Goal: Transaction & Acquisition: Purchase product/service

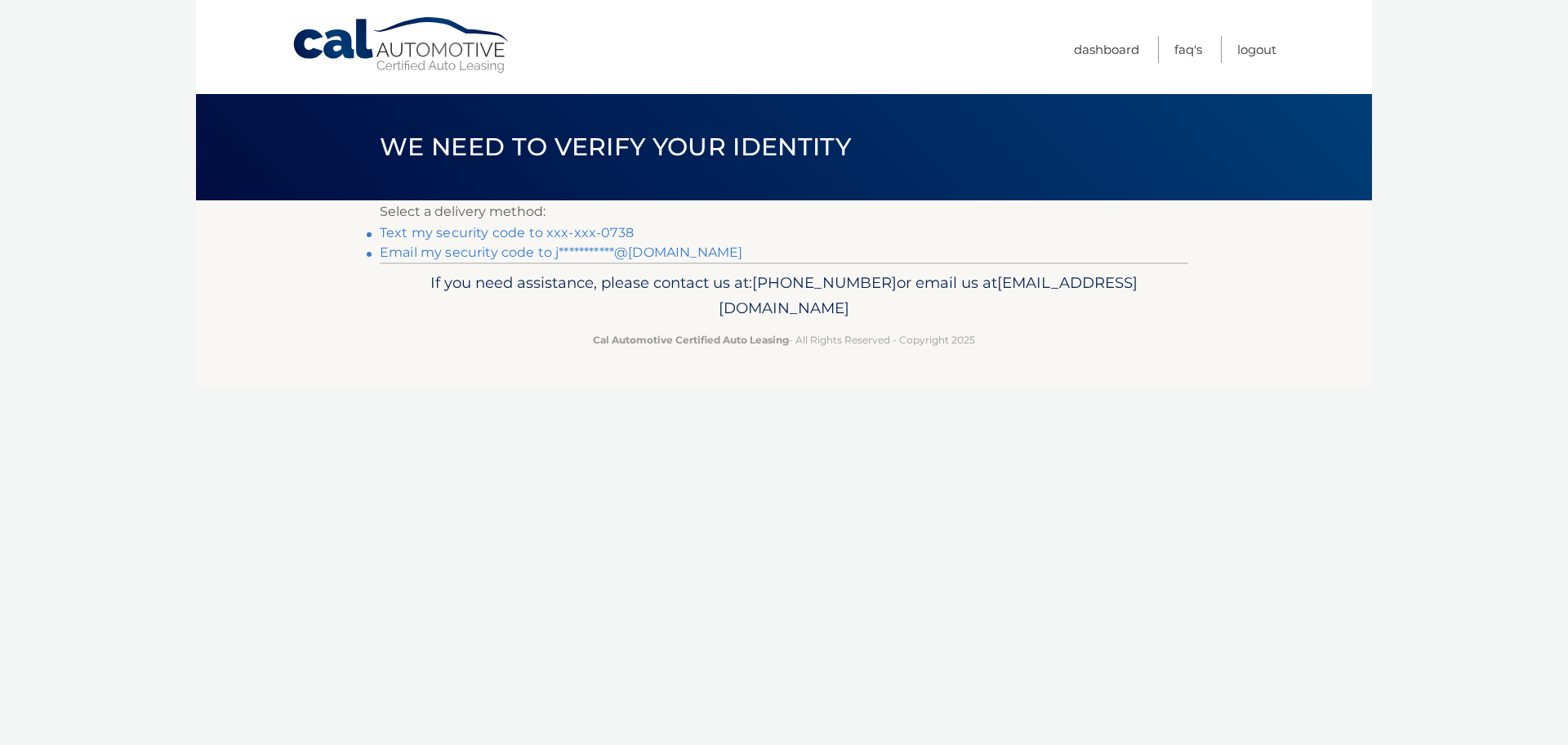
click at [504, 233] on link "Text my security code to xxx-xxx-0738" at bounding box center [507, 232] width 254 height 15
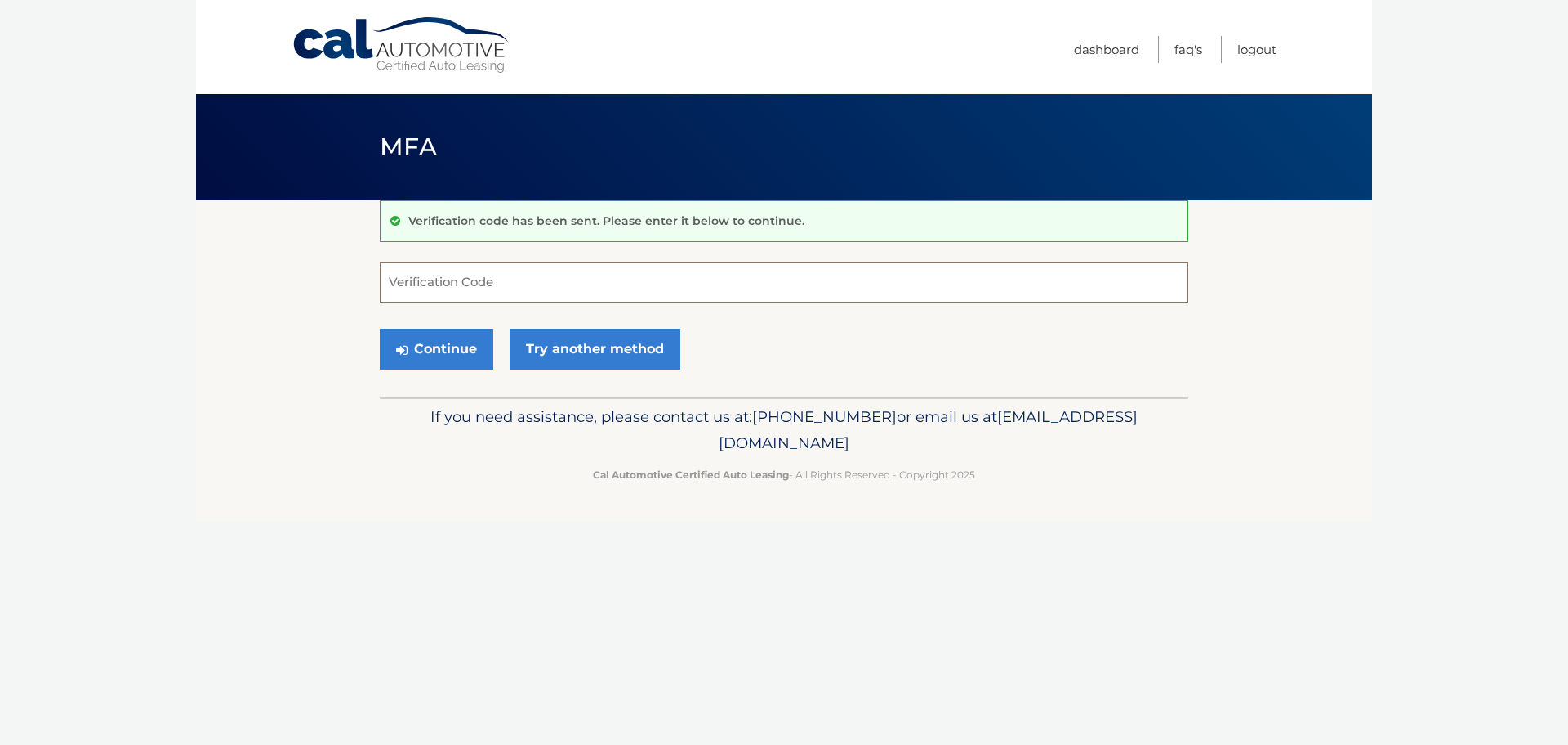
click at [573, 292] on input "Verification Code" at bounding box center [784, 282] width 808 height 41
type input "815609"
click at [612, 355] on link "Try another method" at bounding box center [595, 349] width 171 height 41
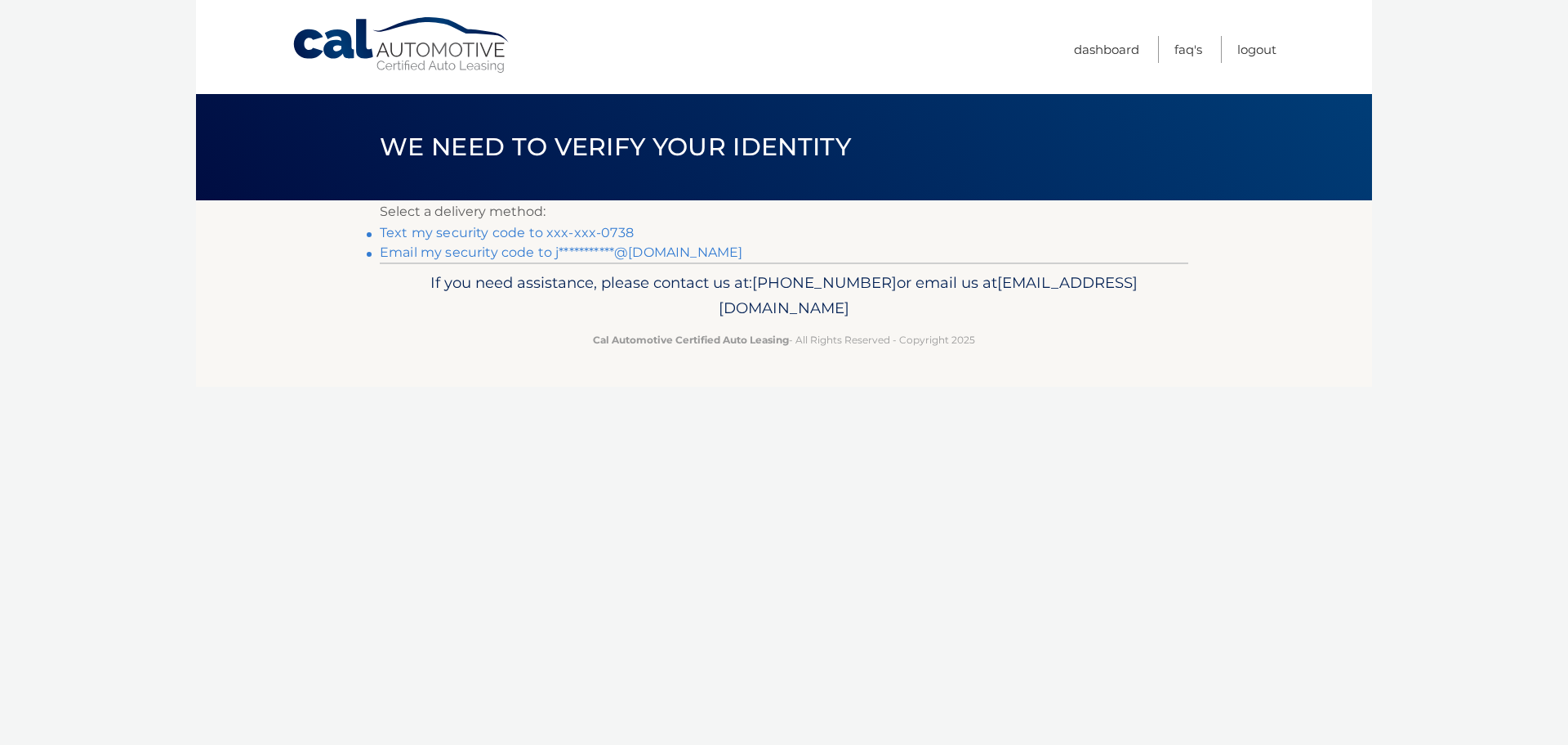
click at [550, 233] on link "Text my security code to xxx-xxx-0738" at bounding box center [507, 232] width 254 height 15
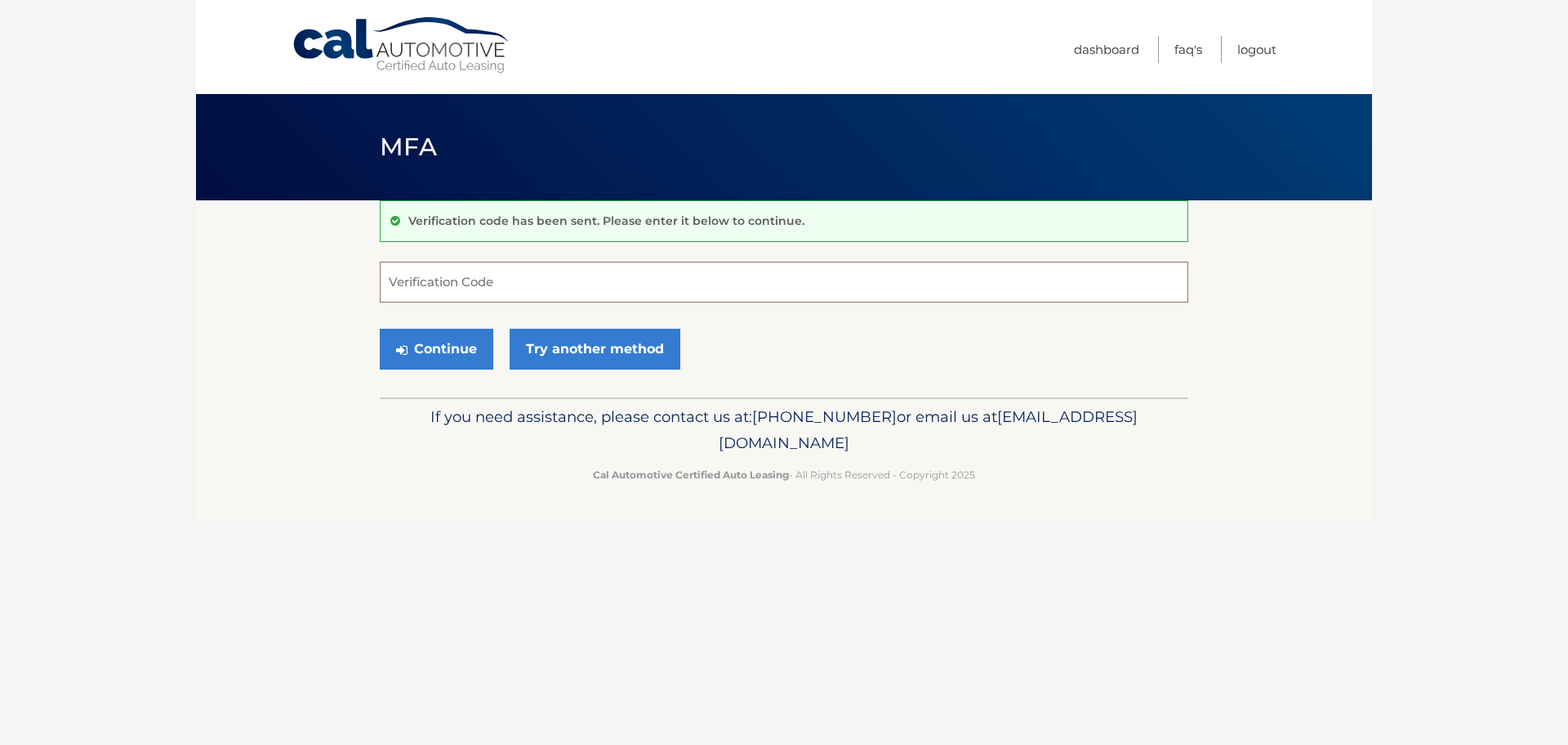
click at [495, 281] on input "Verification Code" at bounding box center [784, 282] width 808 height 41
type input "311121"
click at [447, 350] on button "Continue" at bounding box center [436, 349] width 113 height 41
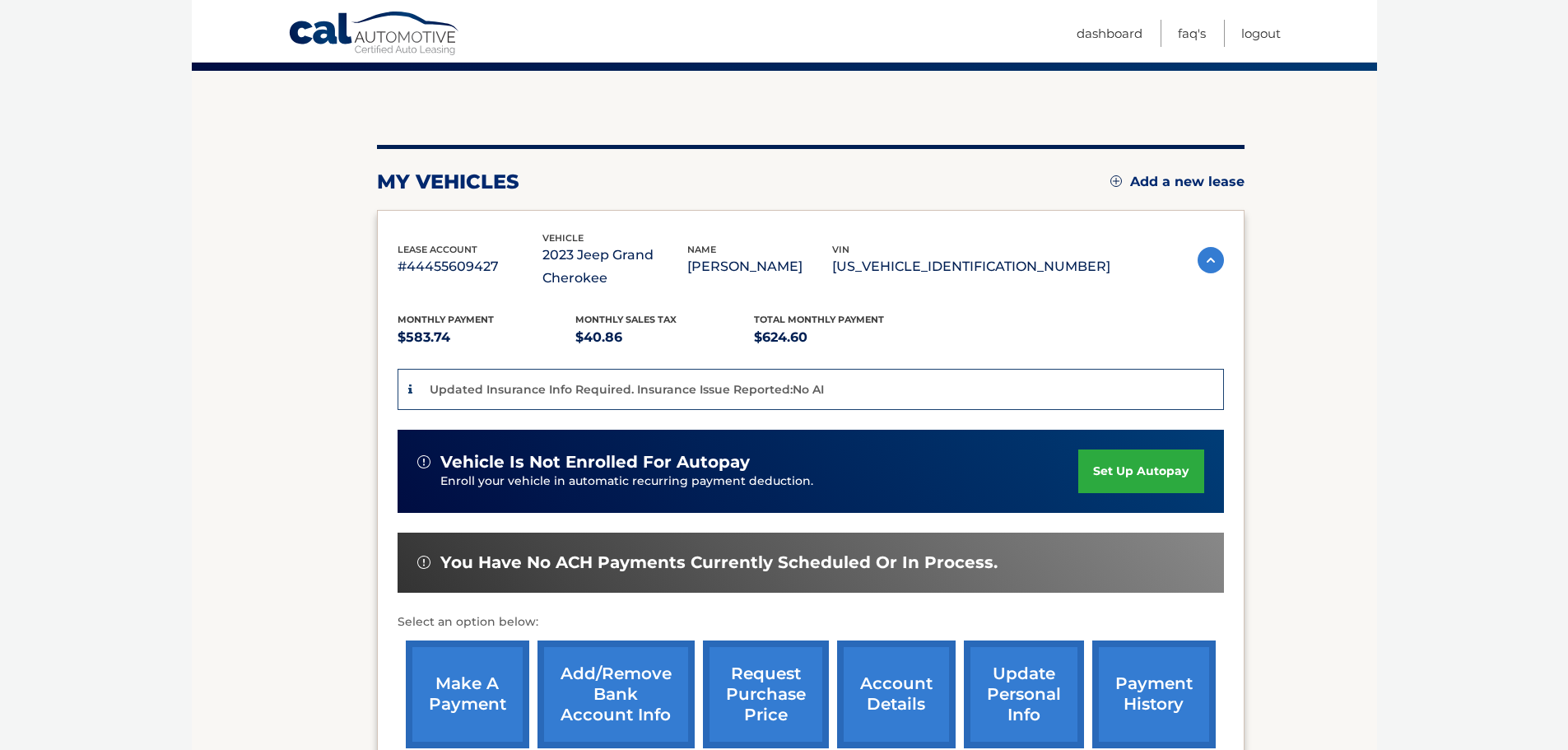
scroll to position [329, 0]
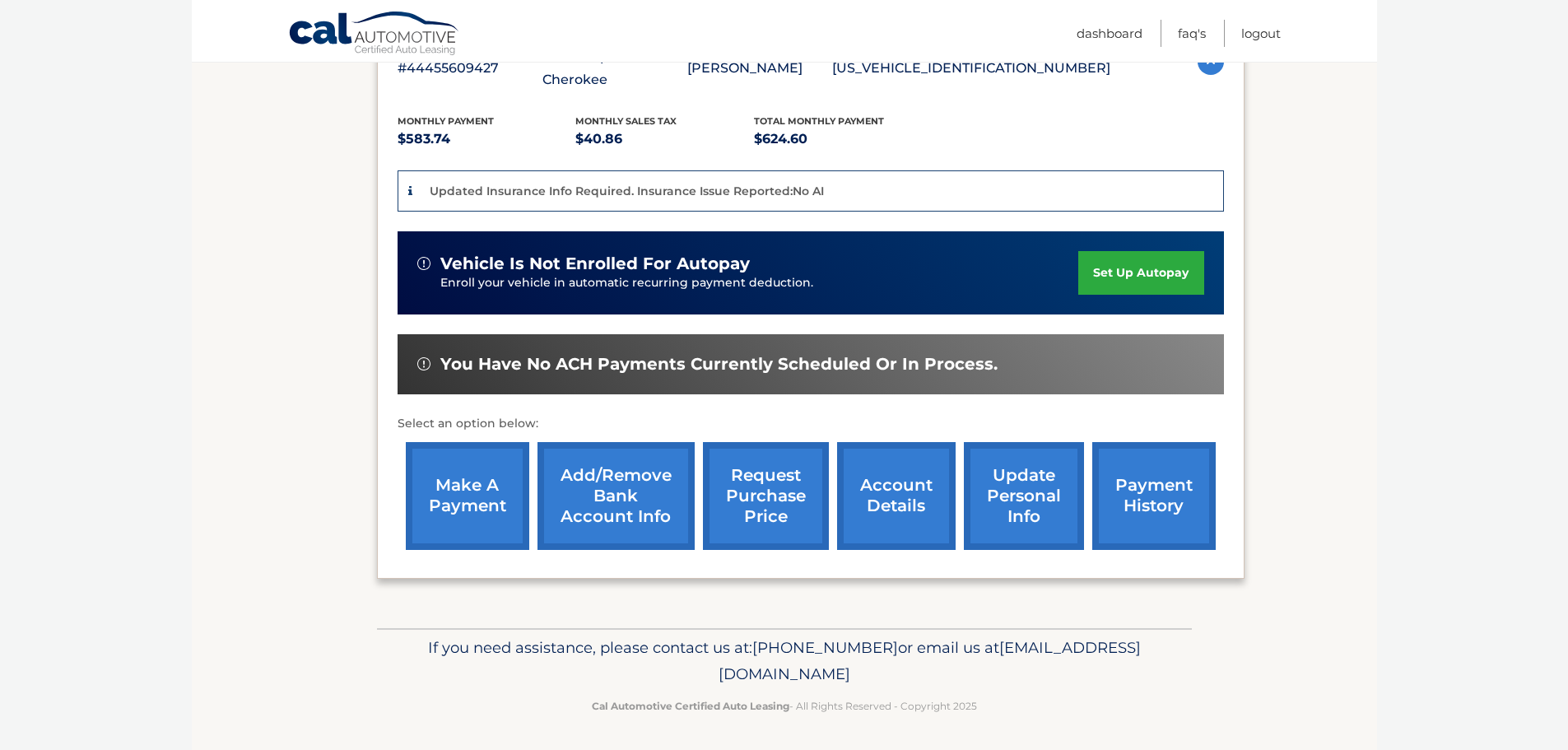
click at [462, 505] on link "make a payment" at bounding box center [467, 495] width 124 height 108
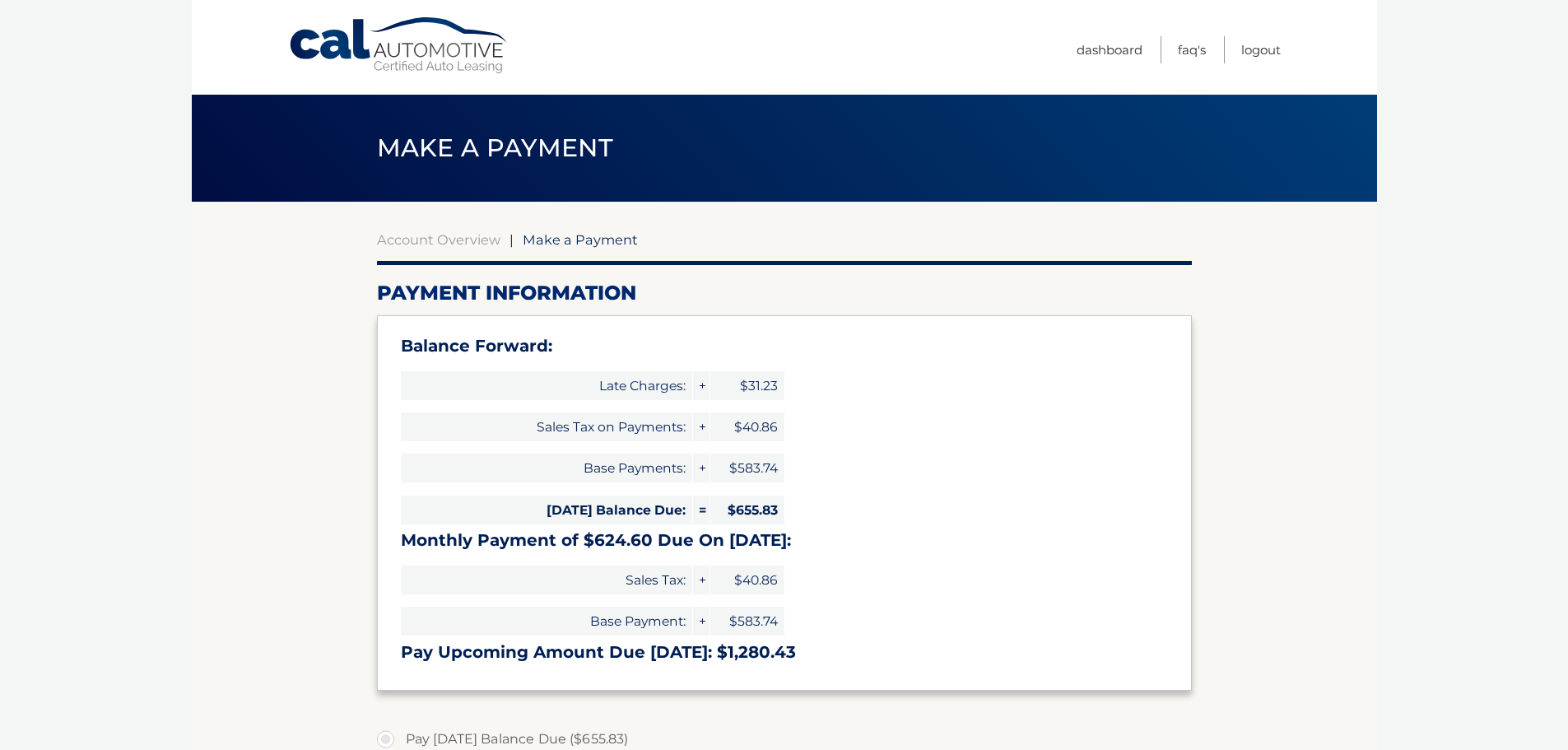
select select "NDRiYTZjNjUtYjBkZS00NGUyLTk2MGItNzA5ZDBhMTNjMTc5"
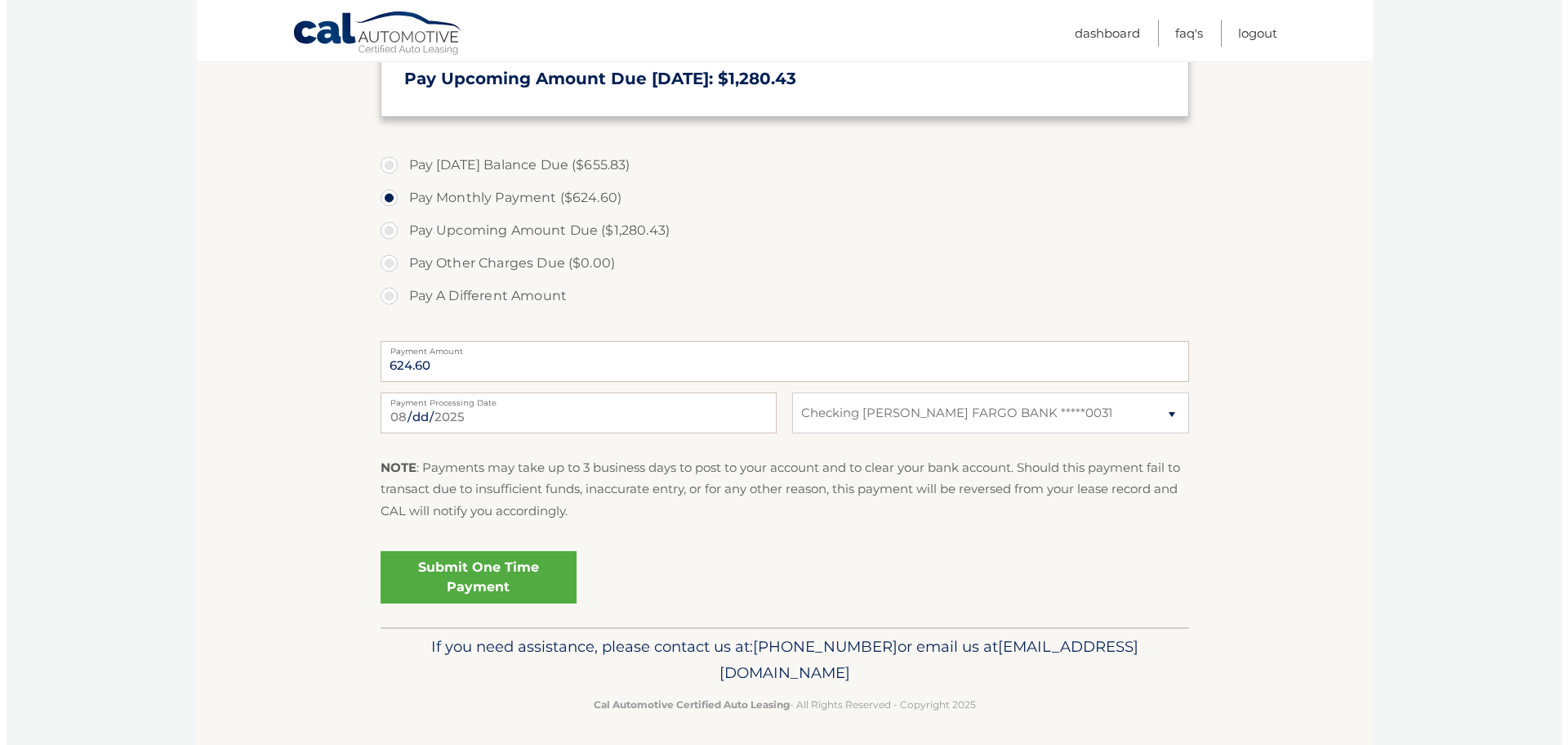
scroll to position [572, 0]
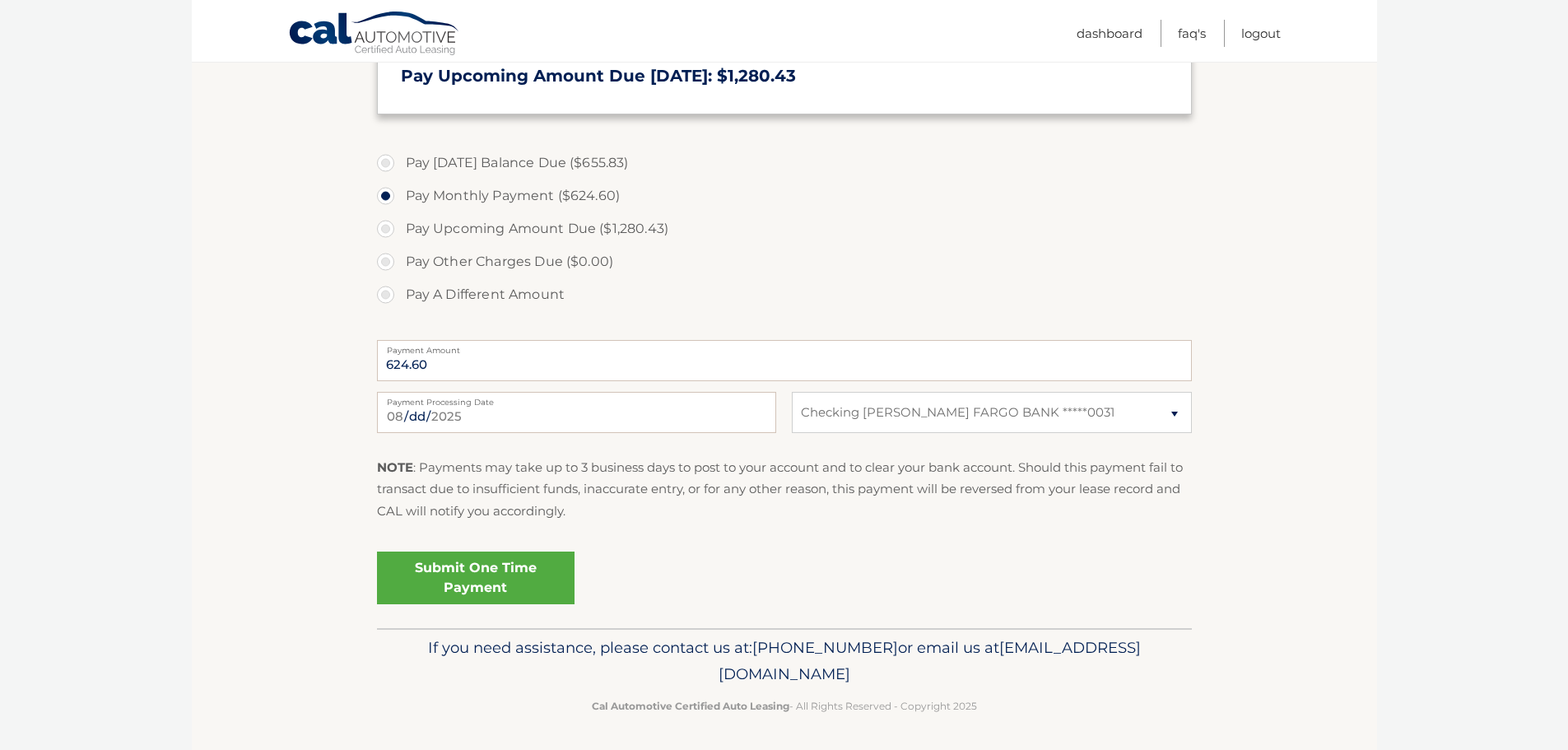
click at [511, 572] on link "Submit One Time Payment" at bounding box center [475, 577] width 197 height 52
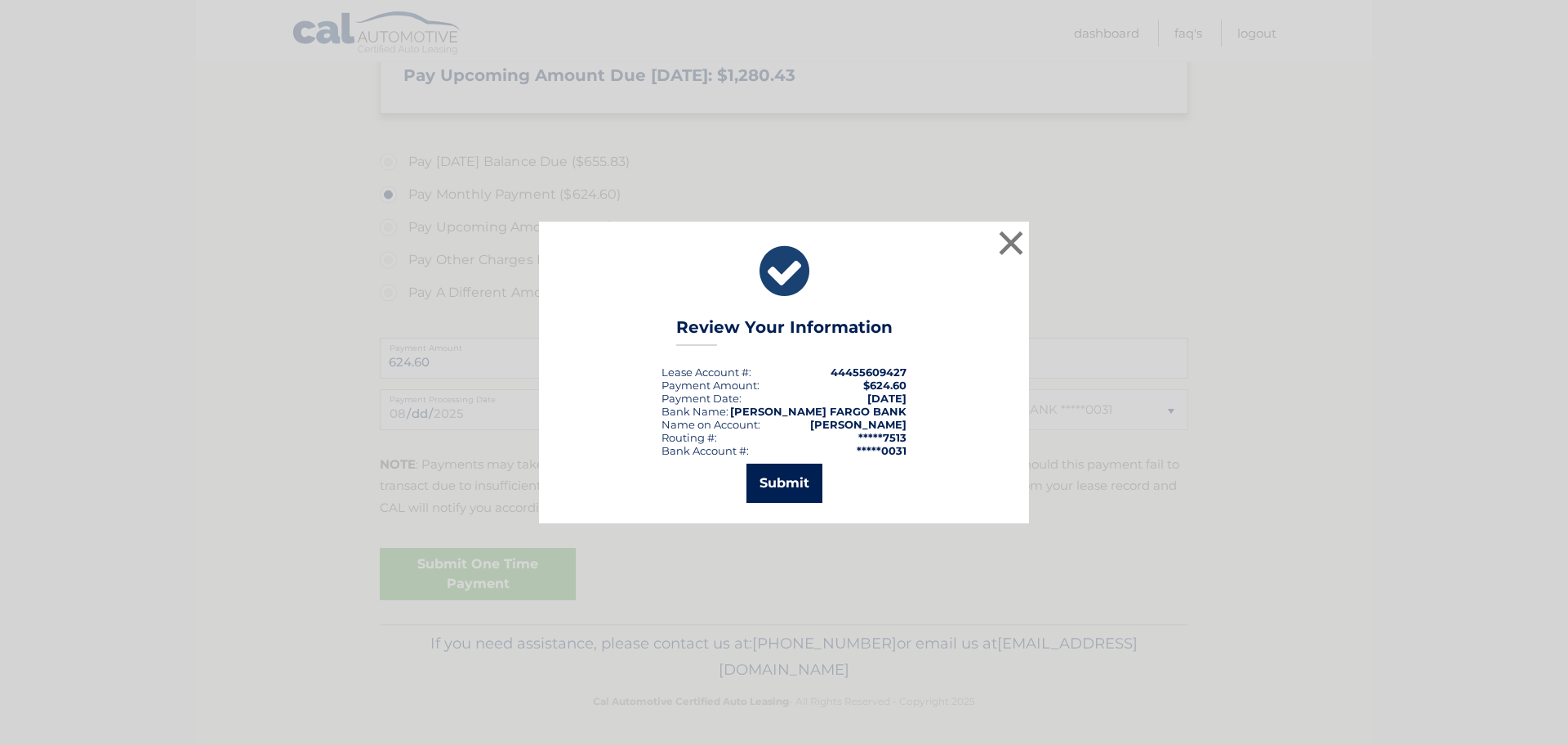
click at [772, 485] on button "Submit" at bounding box center [785, 483] width 76 height 40
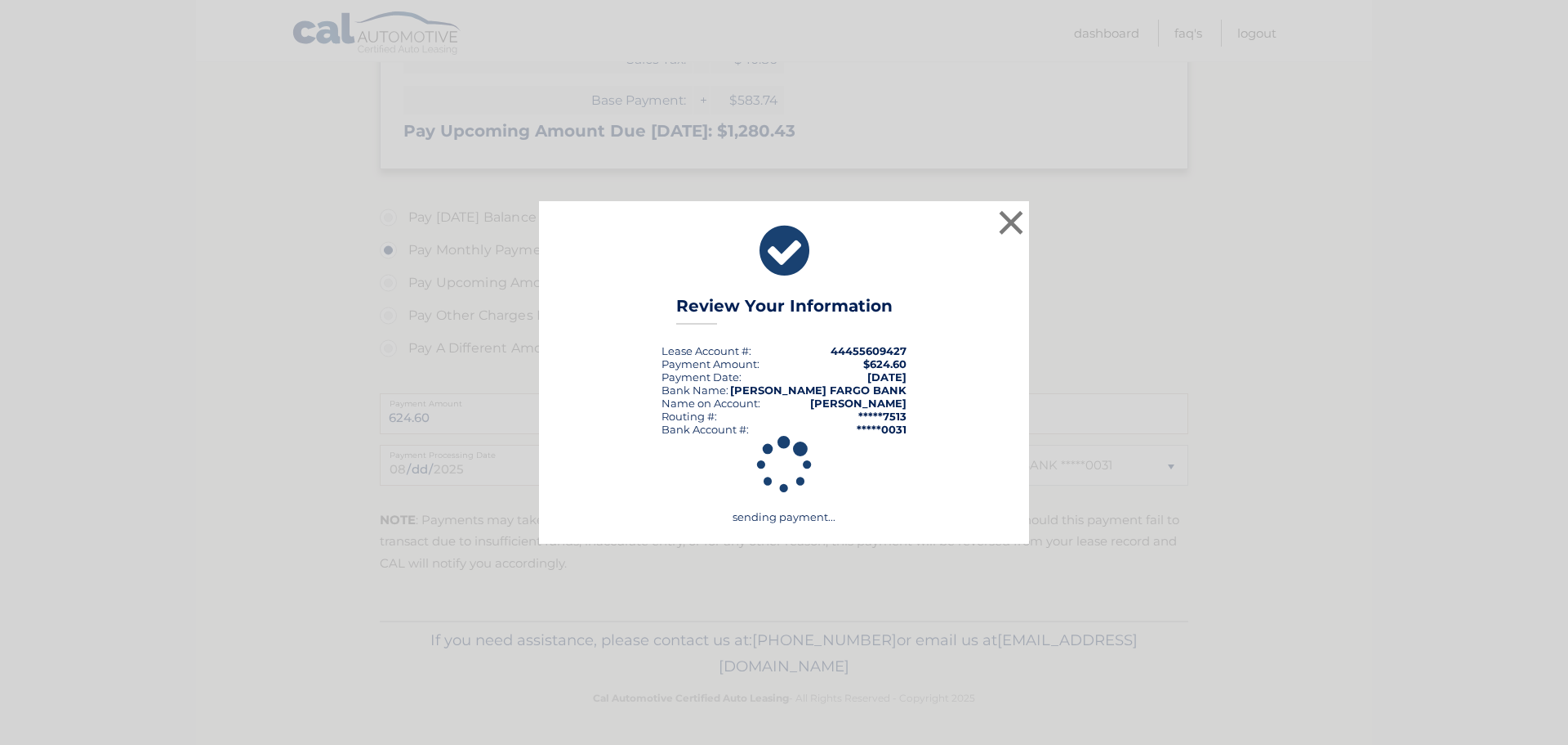
scroll to position [516, 0]
